Goal: Book appointment/travel/reservation

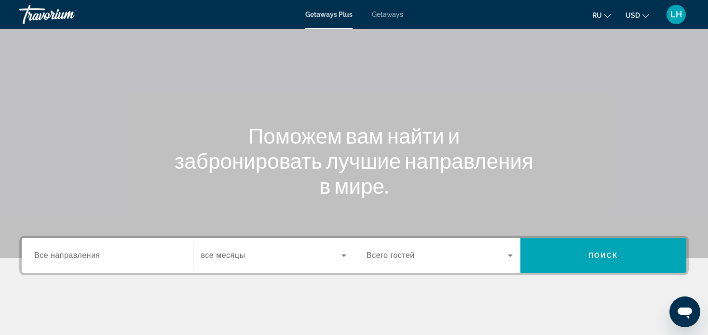
scroll to position [48, 0]
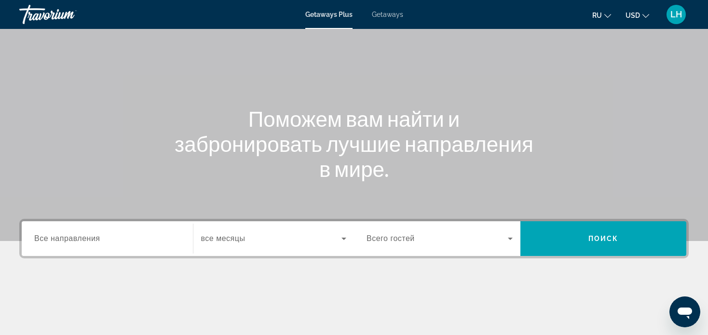
click at [104, 232] on div "Search widget" at bounding box center [107, 238] width 146 height 27
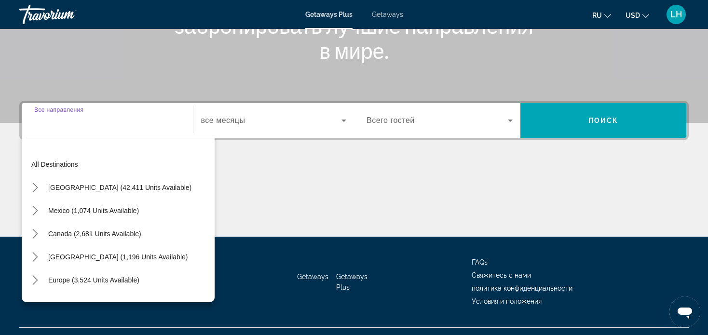
scroll to position [186, 0]
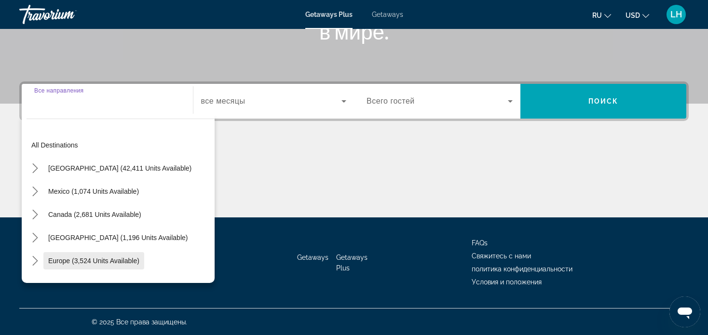
click at [91, 261] on span "Europe (3,524 units available)" at bounding box center [93, 261] width 91 height 8
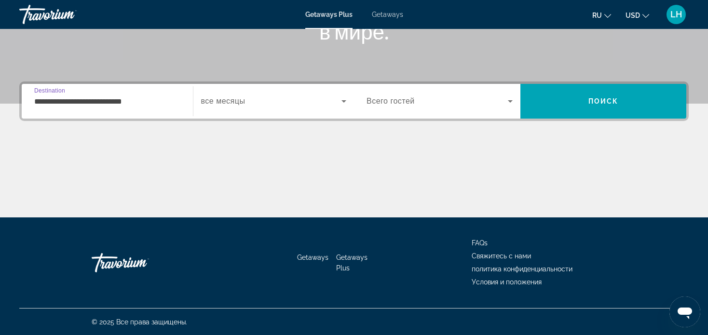
click at [108, 101] on input "**********" at bounding box center [107, 102] width 146 height 12
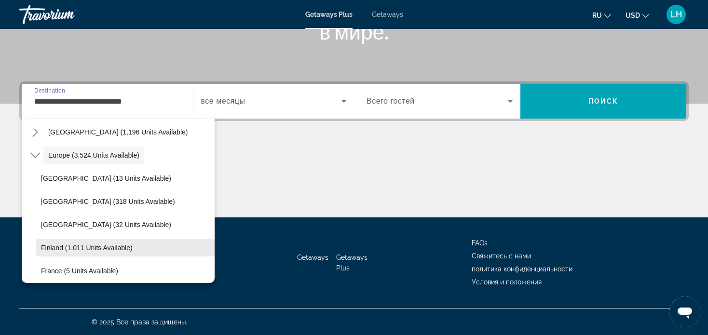
scroll to position [154, 0]
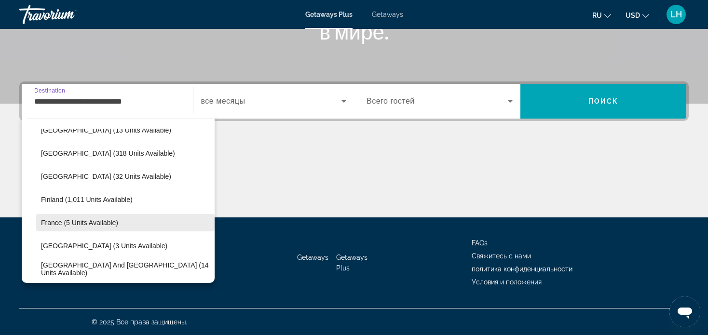
click at [93, 221] on span "France (5 units available)" at bounding box center [79, 223] width 77 height 8
type input "**********"
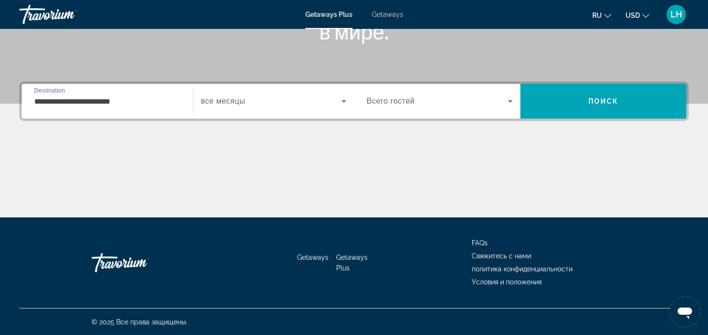
click at [342, 98] on icon "Search widget" at bounding box center [344, 102] width 12 height 12
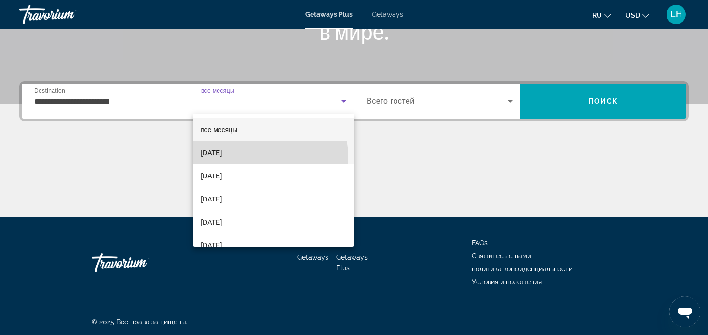
click at [258, 157] on mat-option "Oktober 2025" at bounding box center [273, 152] width 161 height 23
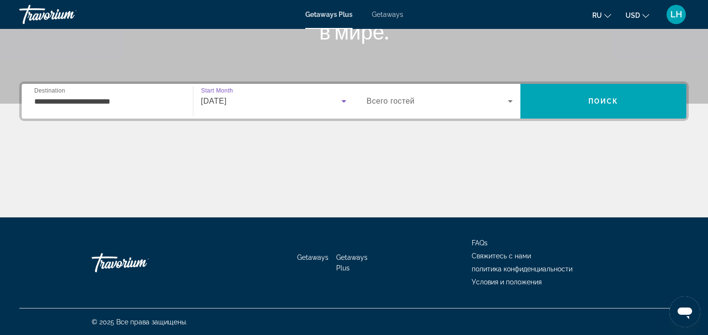
click at [509, 97] on icon "Search widget" at bounding box center [511, 102] width 12 height 12
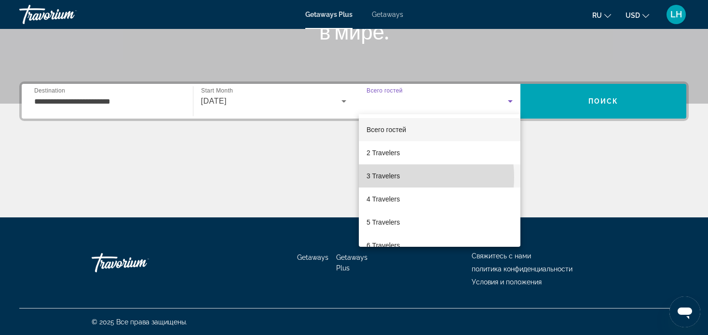
click at [399, 178] on span "3 Travelers" at bounding box center [383, 176] width 33 height 12
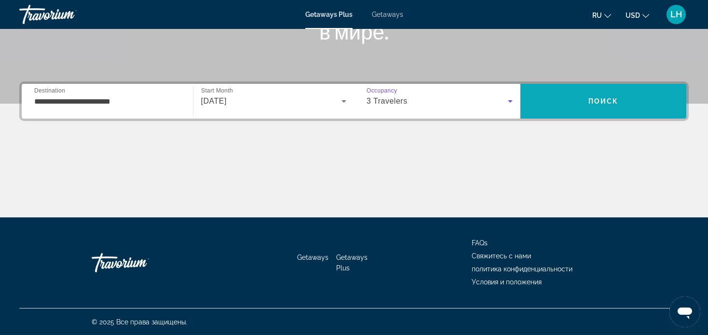
click at [600, 98] on span "Поиск" at bounding box center [603, 101] width 30 height 8
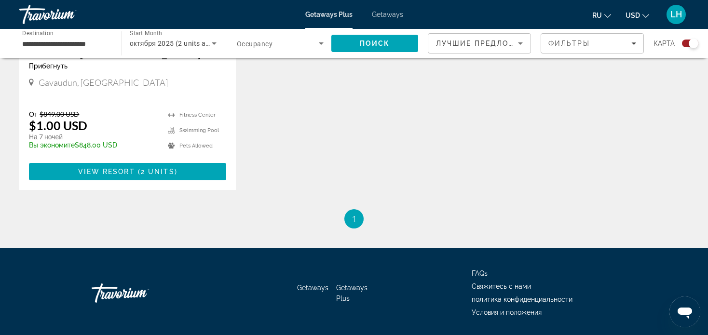
scroll to position [531, 0]
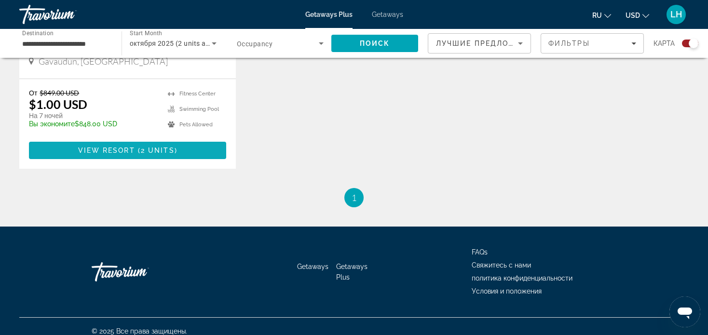
click at [112, 148] on span "View Resort" at bounding box center [106, 151] width 57 height 8
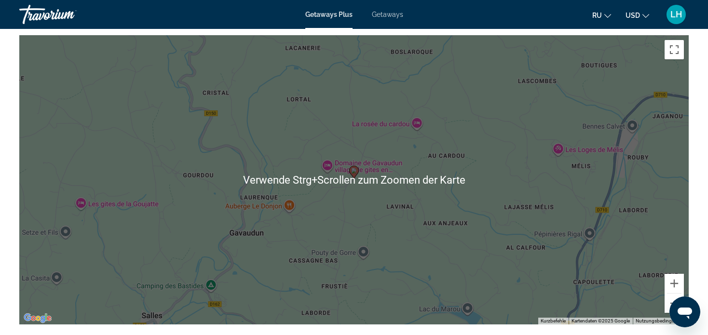
scroll to position [1447, 0]
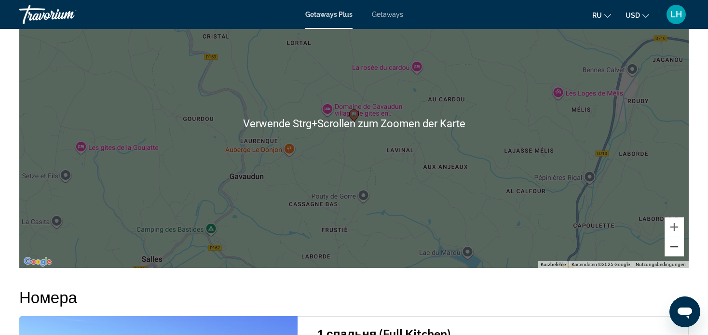
click at [676, 238] on button "Verkleinern" at bounding box center [674, 246] width 19 height 19
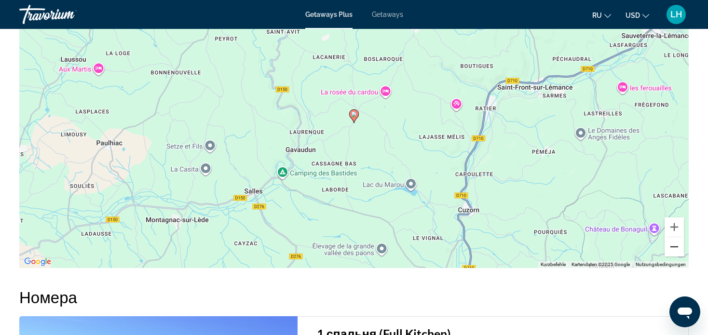
click at [673, 237] on button "Verkleinern" at bounding box center [674, 246] width 19 height 19
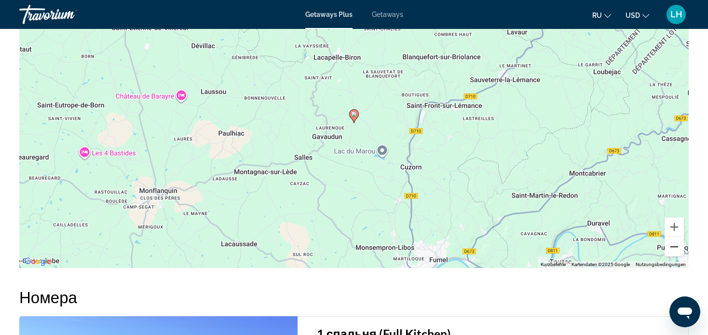
click at [673, 237] on button "Verkleinern" at bounding box center [674, 246] width 19 height 19
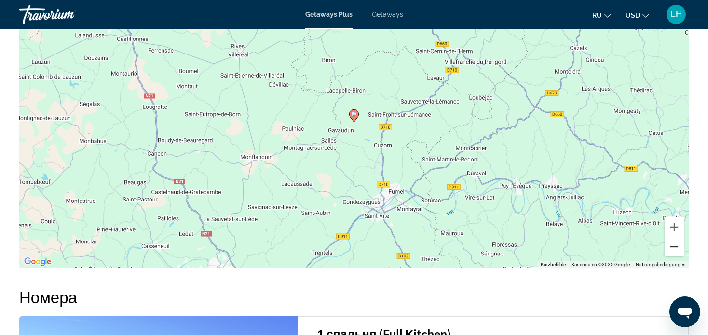
click at [673, 237] on button "Verkleinern" at bounding box center [674, 246] width 19 height 19
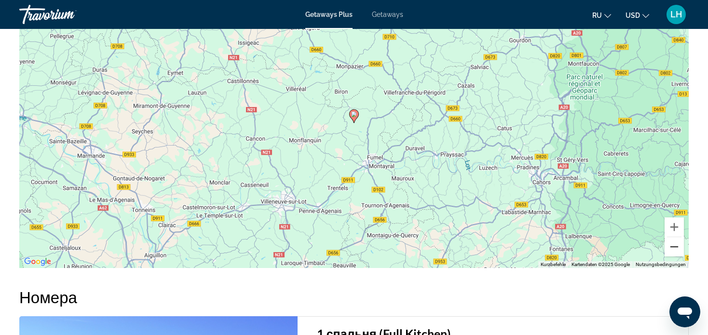
click at [673, 237] on button "Verkleinern" at bounding box center [674, 246] width 19 height 19
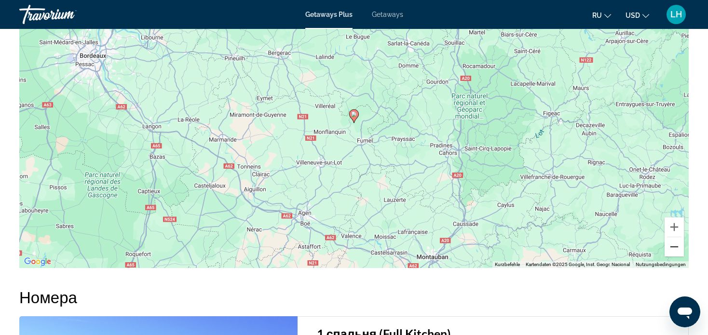
click at [675, 237] on button "Verkleinern" at bounding box center [674, 246] width 19 height 19
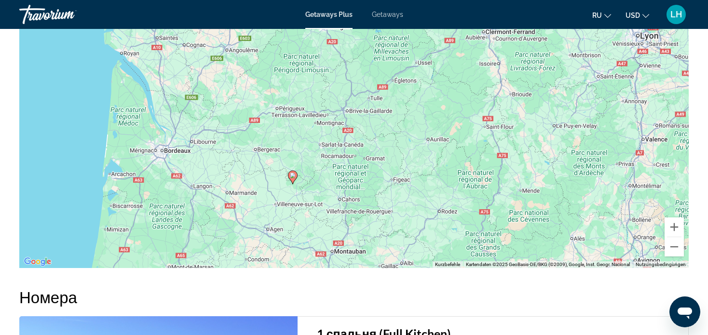
drag, startPoint x: 505, startPoint y: 149, endPoint x: 444, endPoint y: 212, distance: 87.7
click at [444, 212] on div "Um den Modus zum Ziehen mit der Tastatur zu aktivieren, drückst du Alt + Eingab…" at bounding box center [354, 123] width 670 height 289
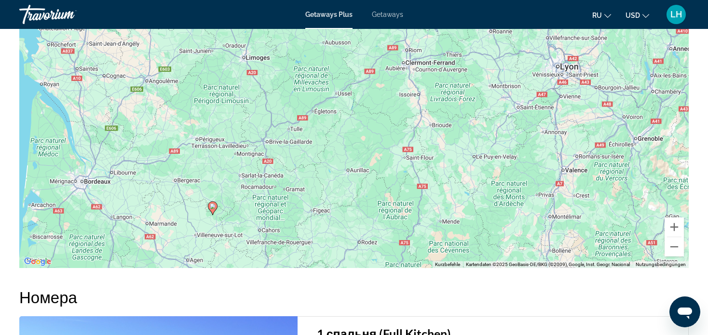
drag, startPoint x: 528, startPoint y: 155, endPoint x: 407, endPoint y: 199, distance: 129.2
click at [409, 198] on div "Um den Modus zum Ziehen mit der Tastatur zu aktivieren, drückst du Alt + Eingab…" at bounding box center [354, 123] width 670 height 289
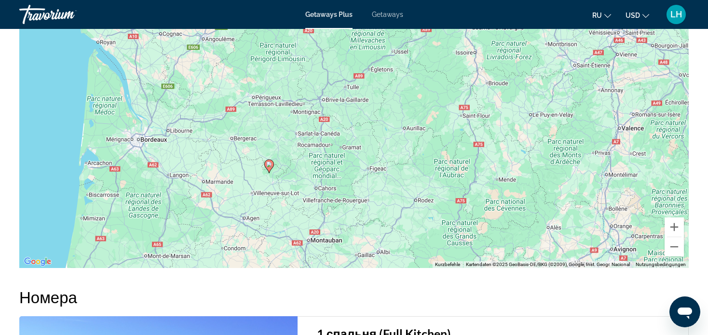
drag, startPoint x: 389, startPoint y: 198, endPoint x: 546, endPoint y: 133, distance: 169.5
click at [540, 132] on div "Um den Modus zum Ziehen mit der Tastatur zu aktivieren, drückst du Alt + Eingab…" at bounding box center [354, 123] width 670 height 289
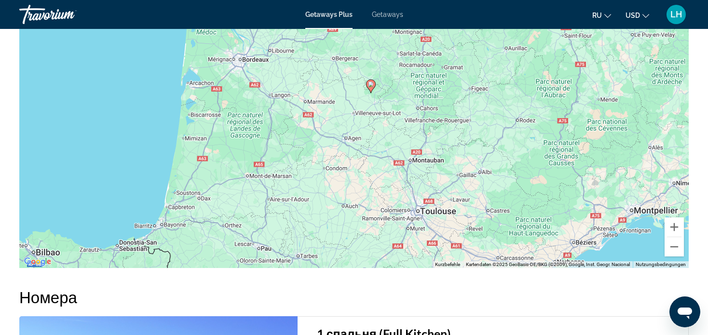
drag, startPoint x: 384, startPoint y: 203, endPoint x: 428, endPoint y: 131, distance: 83.8
click at [428, 131] on div "Um den Modus zum Ziehen mit der Tastatur zu aktivieren, drückst du Alt + Eingab…" at bounding box center [354, 123] width 670 height 289
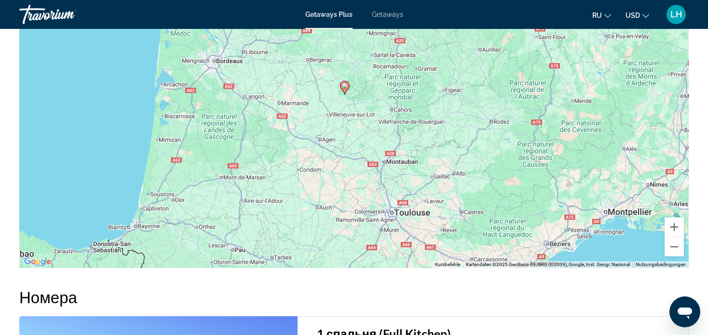
drag, startPoint x: 506, startPoint y: 183, endPoint x: 476, endPoint y: 196, distance: 32.9
click at [476, 196] on div "Um den Modus zum Ziehen mit der Tastatur zu aktivieren, drückst du Alt + Eingab…" at bounding box center [354, 123] width 670 height 289
click at [673, 237] on button "Verkleinern" at bounding box center [674, 246] width 19 height 19
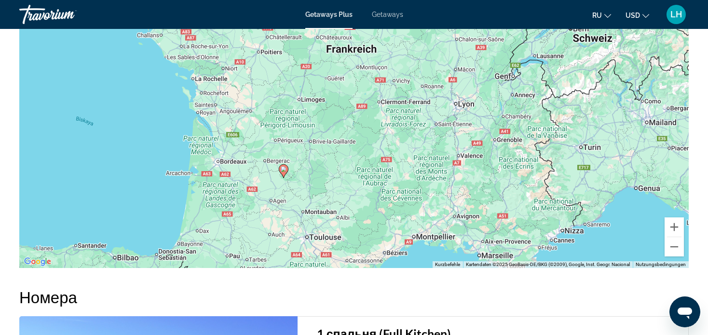
drag, startPoint x: 489, startPoint y: 113, endPoint x: 411, endPoint y: 195, distance: 112.9
click at [412, 195] on div "Um den Modus zum Ziehen mit der Tastatur zu aktivieren, drückst du Alt + Eingab…" at bounding box center [354, 123] width 670 height 289
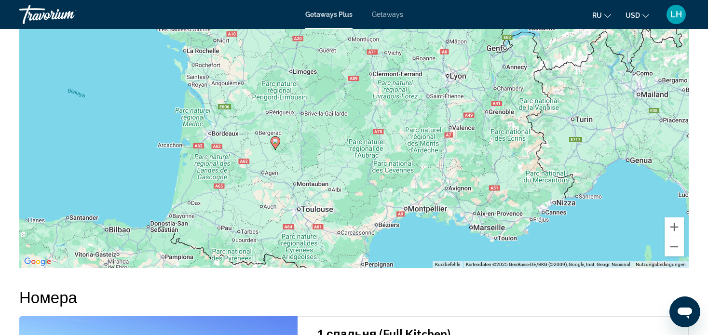
drag, startPoint x: 395, startPoint y: 129, endPoint x: 405, endPoint y: 81, distance: 49.2
click at [405, 81] on div "Um den Modus zum Ziehen mit der Tastatur zu aktivieren, drückst du Alt + Eingab…" at bounding box center [354, 123] width 670 height 289
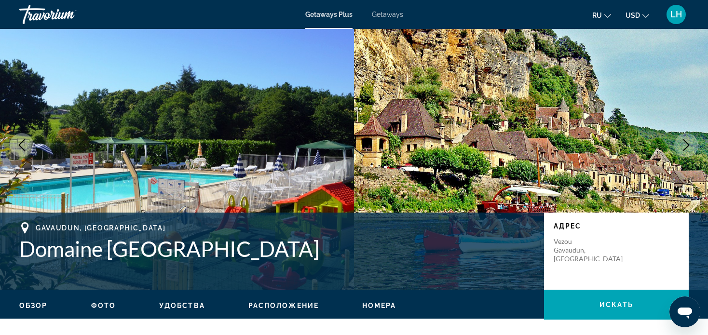
scroll to position [0, 0]
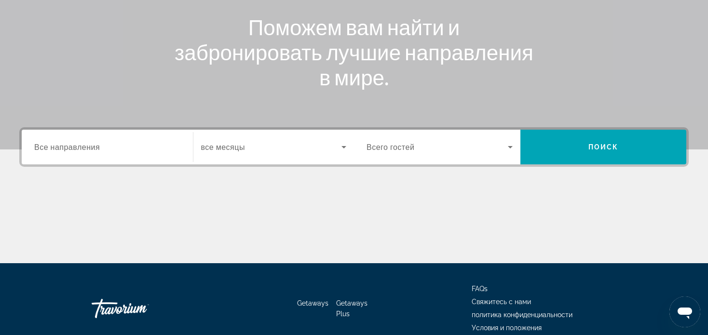
scroll to position [145, 0]
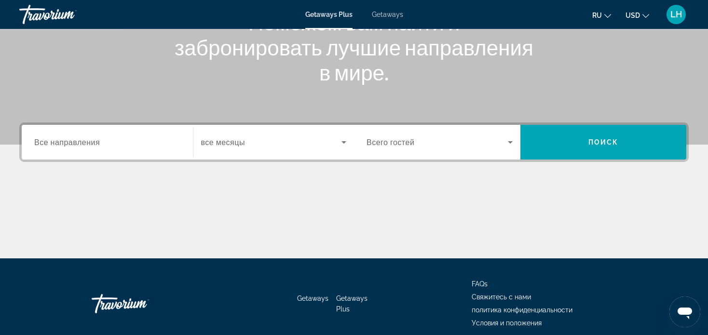
click at [126, 304] on div "Go Home" at bounding box center [140, 303] width 96 height 29
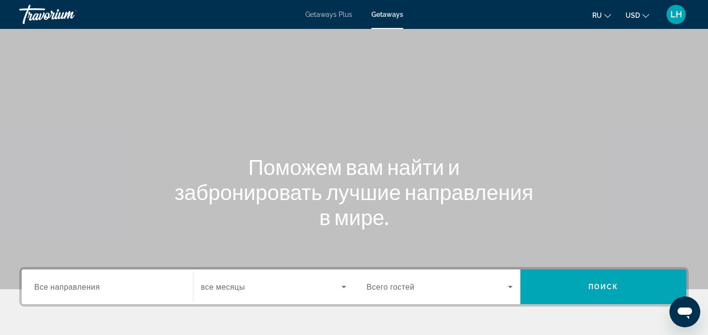
click at [38, 14] on div "Travorium" at bounding box center [67, 14] width 96 height 25
click at [223, 206] on h1 "Поможем вам найти и забронировать лучшие направления в мире." at bounding box center [354, 191] width 362 height 75
click at [512, 81] on div "Main content" at bounding box center [354, 144] width 708 height 289
drag, startPoint x: 436, startPoint y: 141, endPoint x: 431, endPoint y: 135, distance: 7.2
click at [436, 141] on div "Main content" at bounding box center [354, 144] width 708 height 289
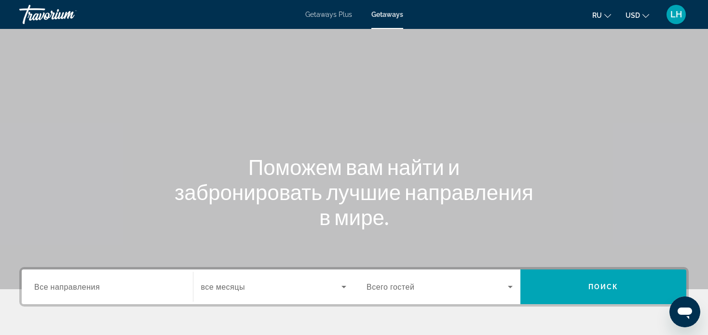
click at [75, 15] on div "Travorium" at bounding box center [67, 14] width 96 height 25
drag, startPoint x: 43, startPoint y: 12, endPoint x: 136, endPoint y: 200, distance: 210.3
click at [135, 199] on div "Поможем вам найти и забронировать лучшие направления в мире." at bounding box center [354, 191] width 708 height 75
click at [675, 12] on span "LH" at bounding box center [676, 15] width 12 height 10
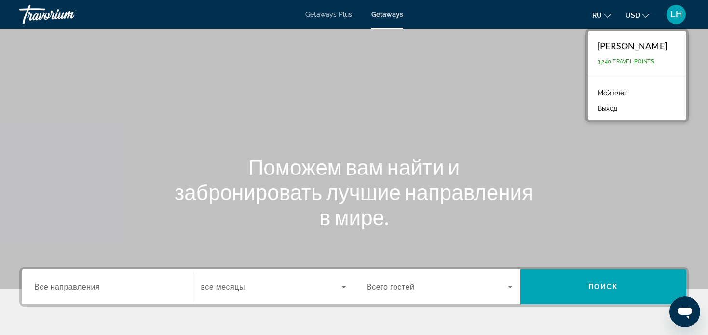
click at [436, 93] on div "Main content" at bounding box center [354, 144] width 708 height 289
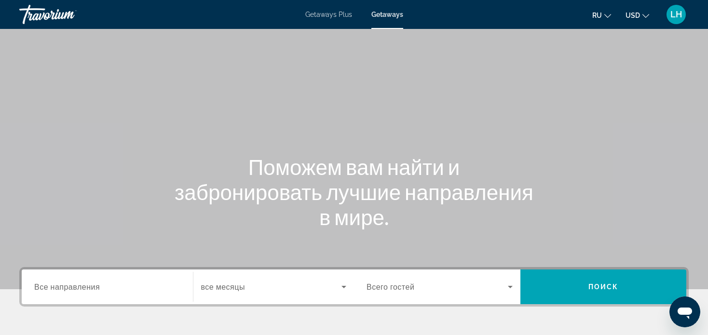
click at [331, 12] on span "Getaways Plus" at bounding box center [328, 15] width 47 height 8
click at [79, 284] on span "Все направления" at bounding box center [67, 286] width 66 height 9
click at [79, 284] on input "Destination Все направления" at bounding box center [107, 288] width 146 height 12
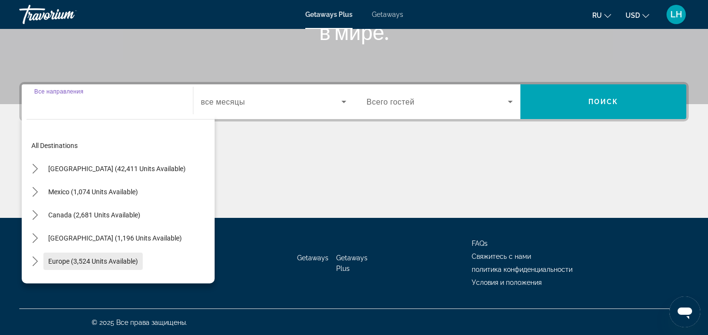
scroll to position [186, 0]
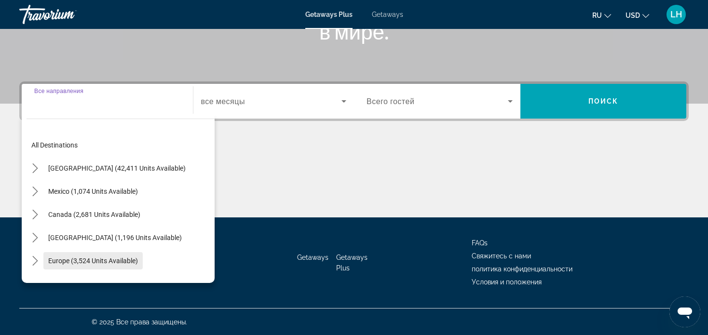
click at [69, 261] on span "Europe (3,524 units available)" at bounding box center [93, 261] width 90 height 8
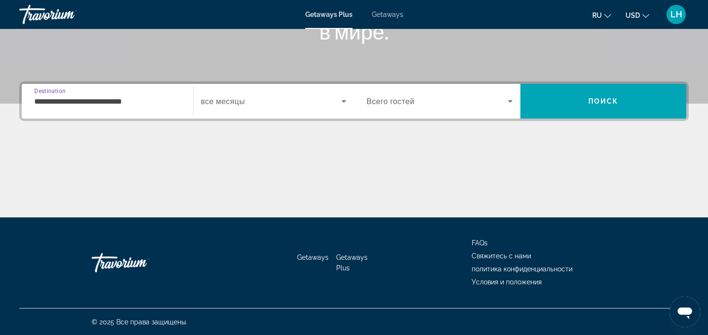
click at [61, 98] on input "**********" at bounding box center [107, 102] width 146 height 12
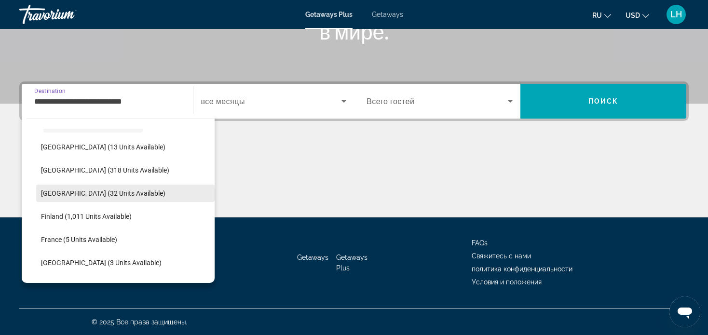
scroll to position [154, 0]
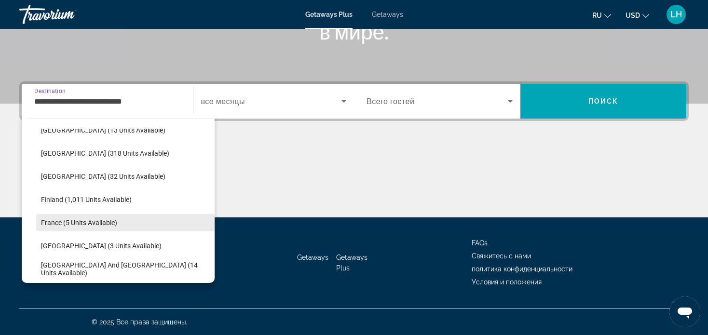
click at [71, 220] on span "France (5 units available)" at bounding box center [79, 223] width 76 height 8
type input "**********"
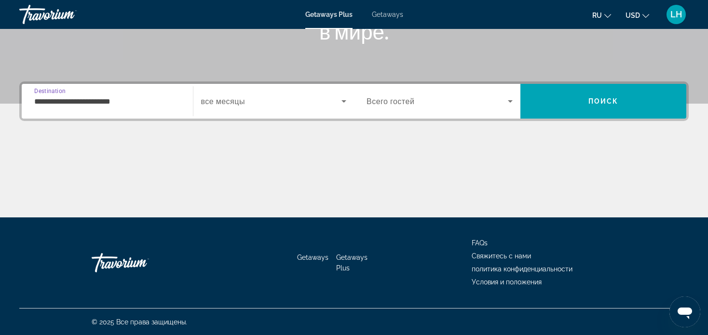
click at [281, 99] on span "Search widget" at bounding box center [271, 102] width 141 height 12
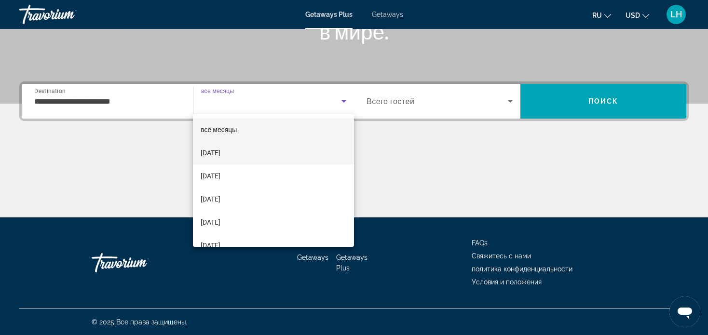
click at [220, 151] on span "Oktober 2025" at bounding box center [211, 153] width 20 height 12
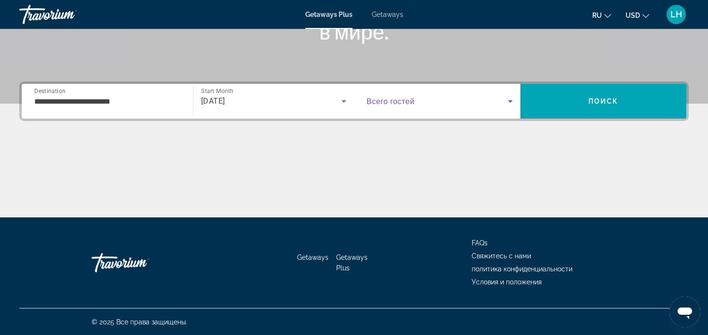
click at [422, 101] on span "Search widget" at bounding box center [437, 102] width 141 height 12
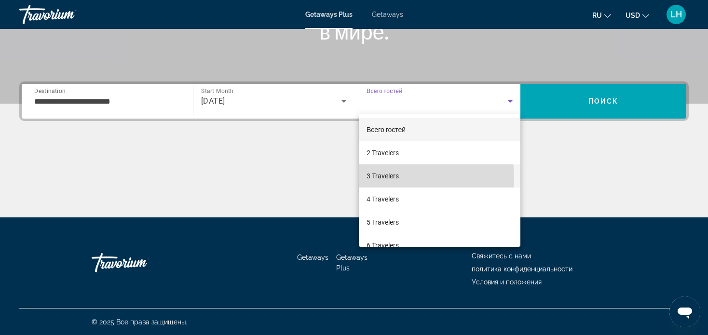
drag, startPoint x: 392, startPoint y: 178, endPoint x: 396, endPoint y: 166, distance: 13.1
click at [393, 178] on span "3 Travelers" at bounding box center [383, 176] width 32 height 12
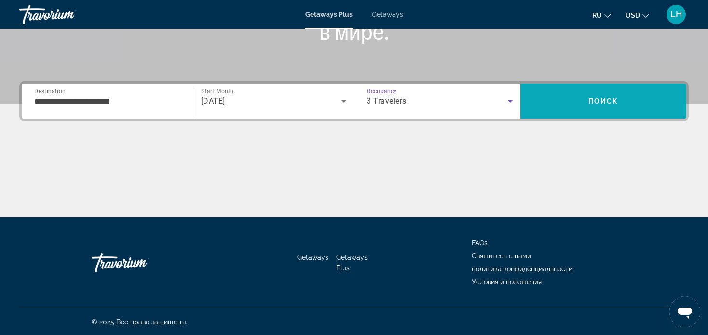
click at [604, 103] on span "Поиск" at bounding box center [603, 101] width 30 height 8
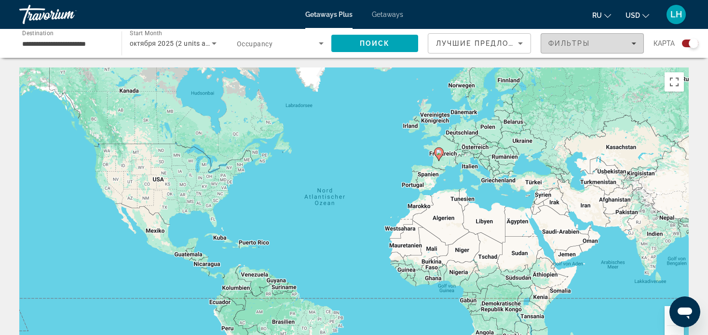
click at [633, 42] on icon "Filters" at bounding box center [633, 43] width 5 height 2
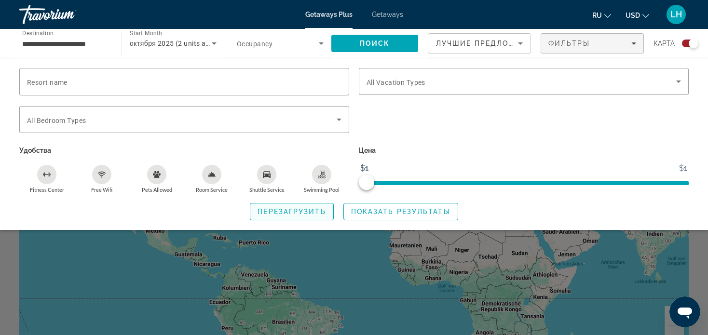
click at [277, 209] on span "Перезагрузить" at bounding box center [292, 212] width 68 height 8
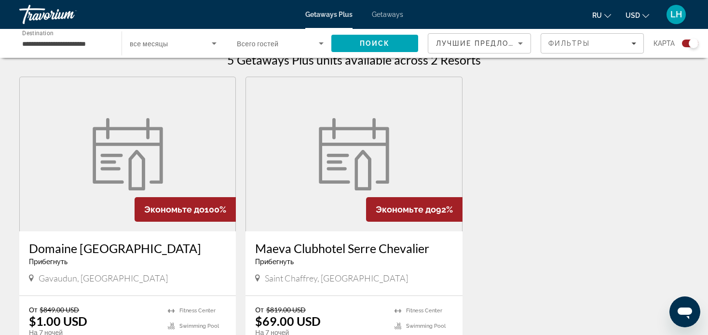
scroll to position [338, 0]
